Goal: Information Seeking & Learning: Learn about a topic

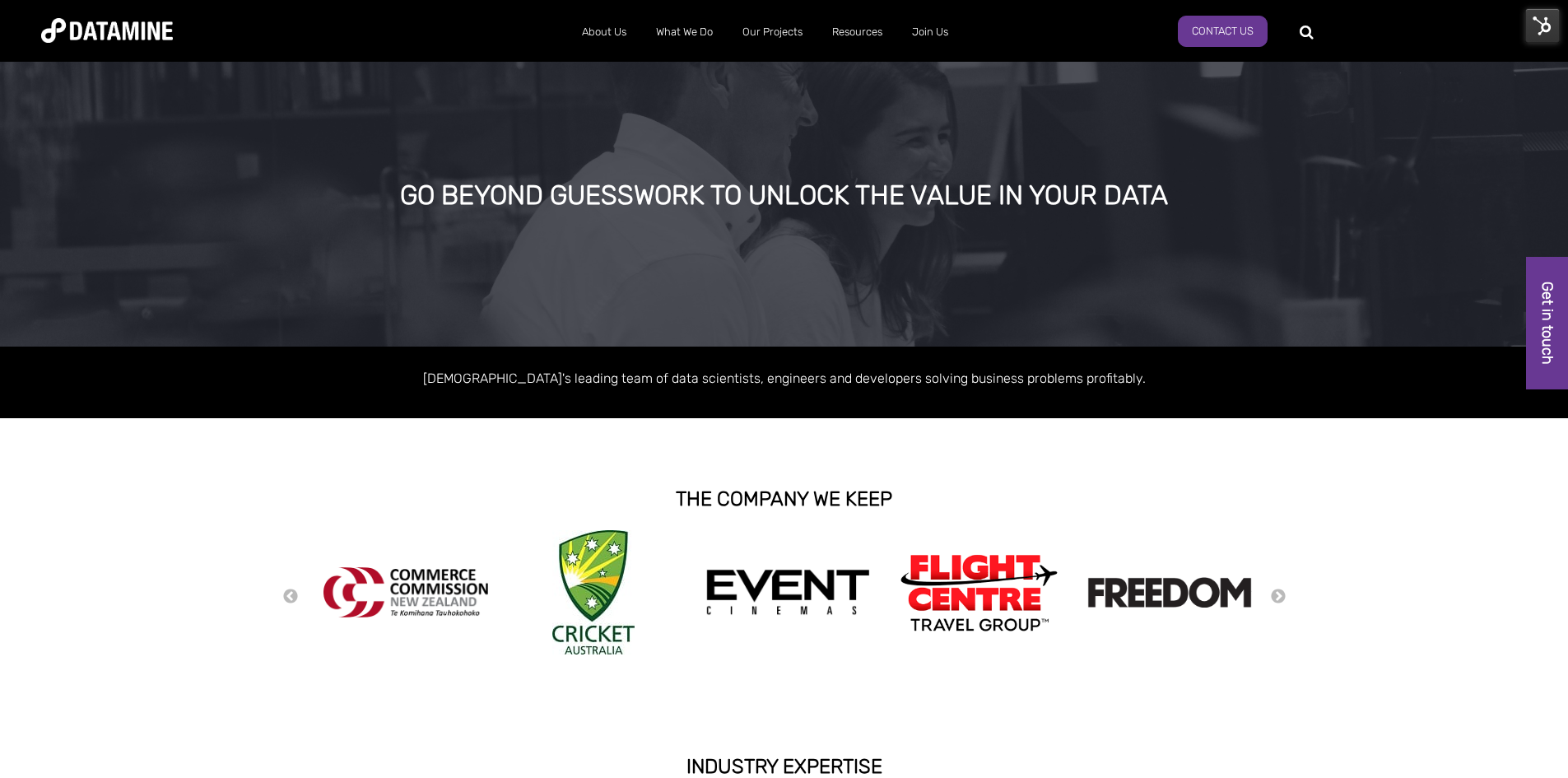
click at [1296, 38] on div "About Us The Datamine Story Our People Our Values Our Process Our Partners What…" at bounding box center [784, 30] width 1485 height 46
click at [922, 46] on ul "Current Openings Graduate Programme" at bounding box center [986, 84] width 148 height 86
click at [928, 62] on link "Current Openings" at bounding box center [986, 69] width 148 height 39
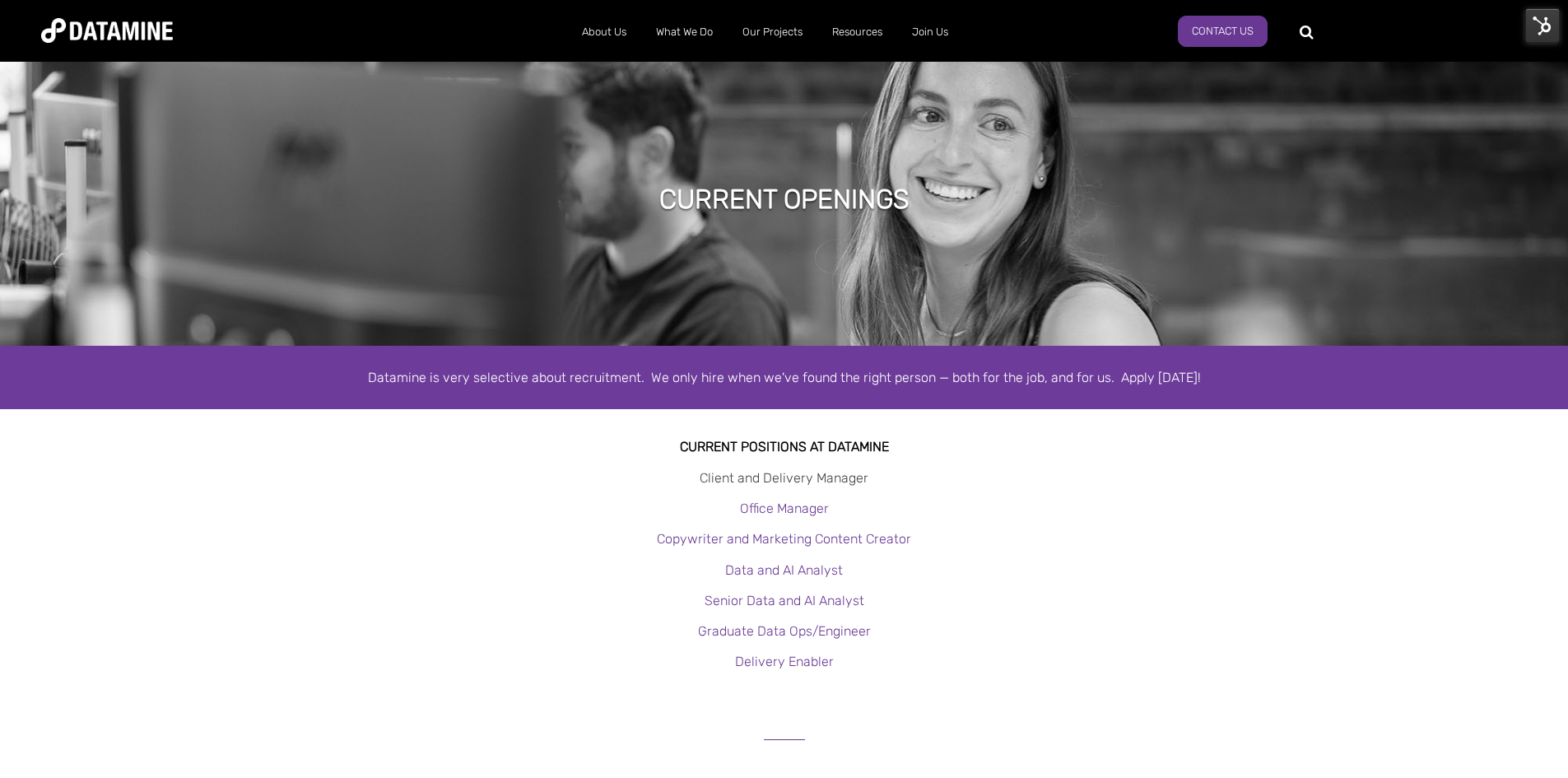
click at [801, 475] on link "Client and Delivery Manager" at bounding box center [784, 478] width 169 height 16
